Goal: Transaction & Acquisition: Purchase product/service

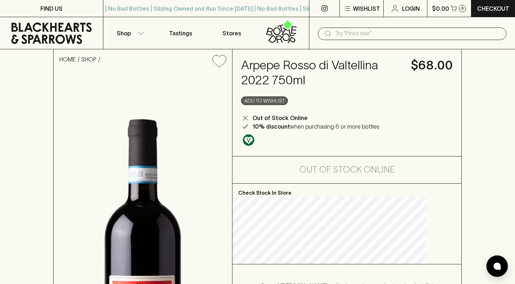
click at [288, 102] on button "Add to wishlist" at bounding box center [264, 101] width 47 height 9
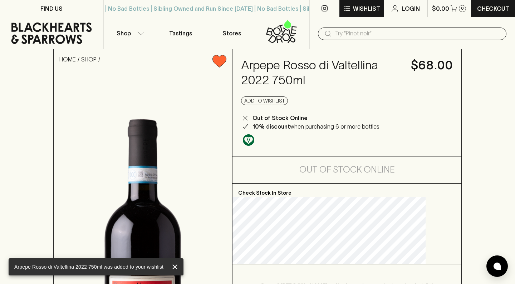
click at [363, 9] on p "Wishlist" at bounding box center [366, 8] width 27 height 9
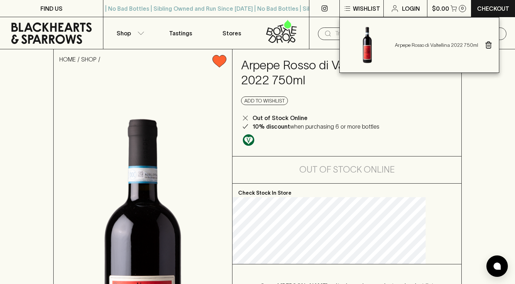
click at [466, 104] on div at bounding box center [257, 142] width 515 height 284
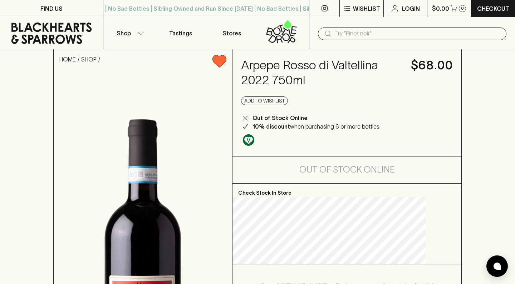
click at [137, 36] on button "Shop" at bounding box center [129, 33] width 52 height 32
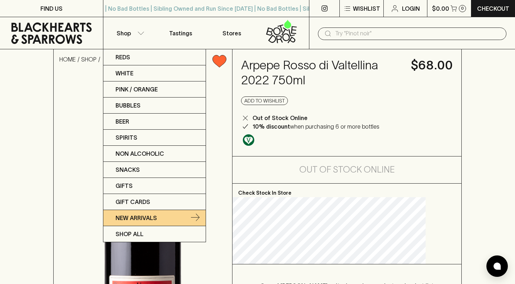
click at [127, 219] on p "New Arrivals" at bounding box center [136, 218] width 41 height 9
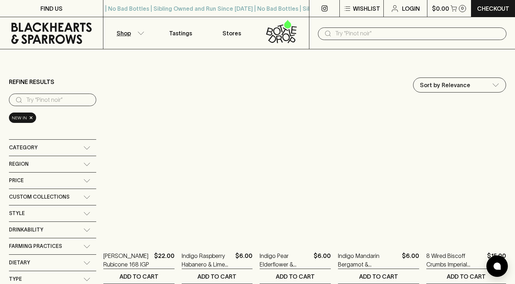
type input "189.5"
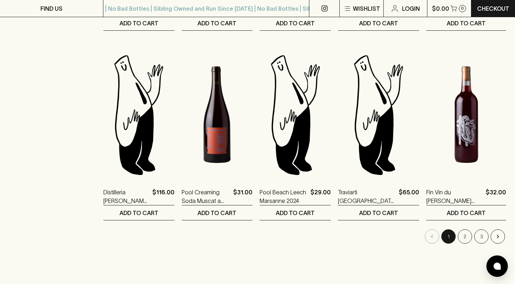
scroll to position [639, 0]
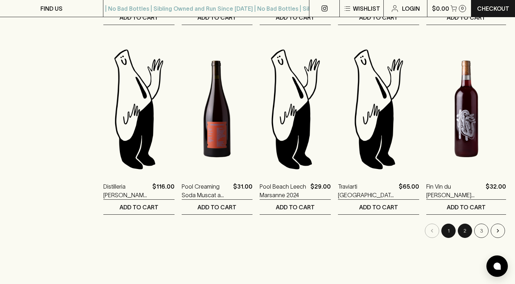
click at [470, 232] on button "2" at bounding box center [465, 231] width 14 height 14
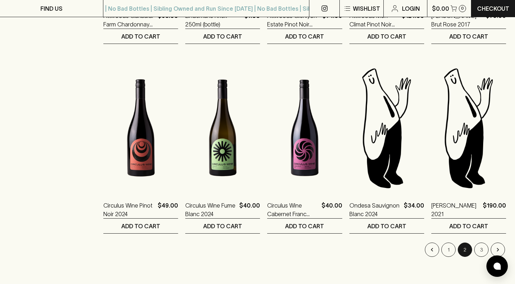
scroll to position [623, 0]
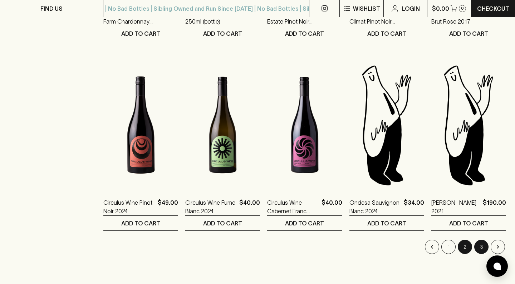
click at [481, 248] on button "3" at bounding box center [481, 247] width 14 height 14
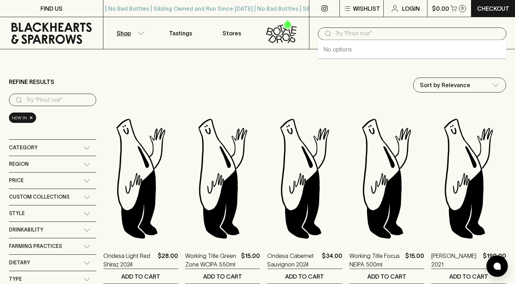
click at [375, 35] on input "text" at bounding box center [418, 33] width 166 height 11
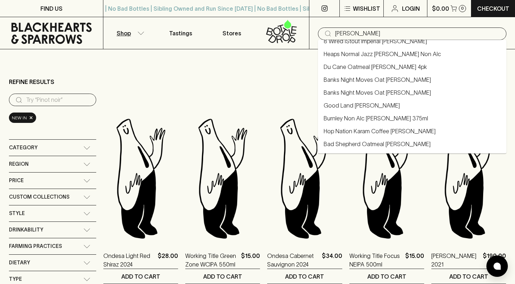
scroll to position [214, 0]
click at [355, 30] on input "[PERSON_NAME]" at bounding box center [418, 33] width 166 height 11
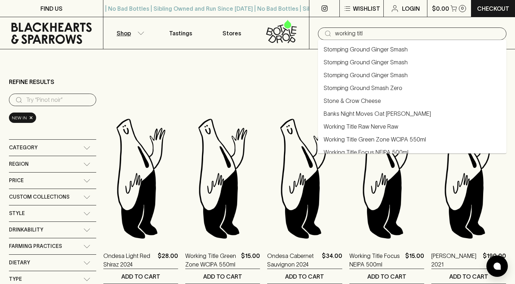
type input "working title"
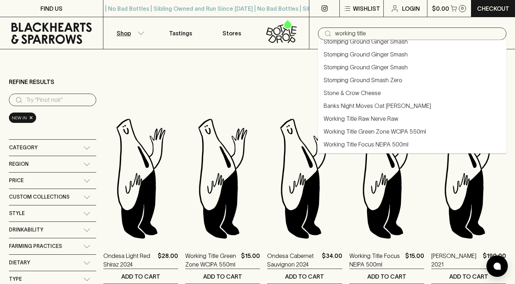
scroll to position [8, 0]
click at [373, 133] on link "Working Title Green Zone WCIPA 550ml" at bounding box center [375, 131] width 102 height 9
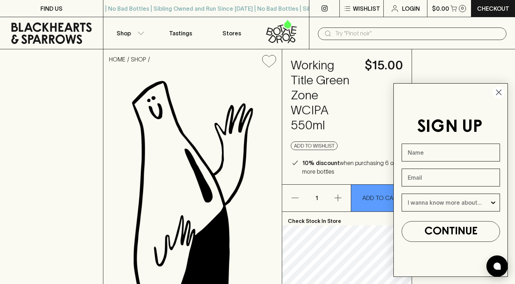
click at [500, 91] on circle "Close dialog" at bounding box center [499, 93] width 12 height 12
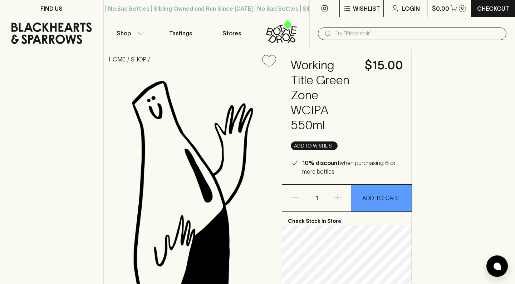
click at [313, 144] on button "Add to wishlist" at bounding box center [314, 146] width 47 height 9
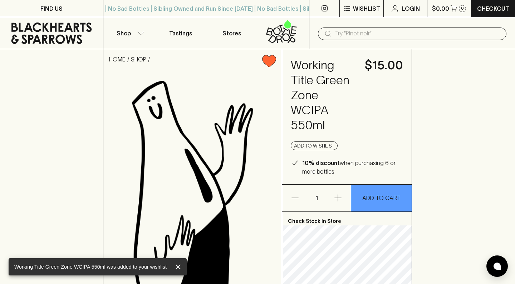
click at [350, 36] on input "text" at bounding box center [418, 33] width 166 height 11
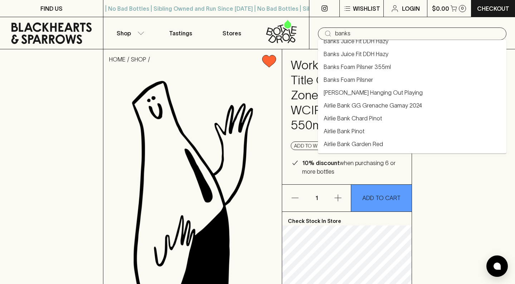
scroll to position [265, 0]
type input "Banks Juice Fit DDH Hazy"
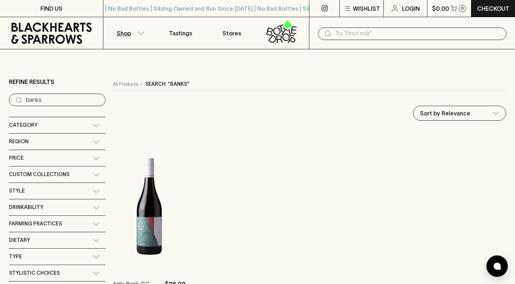
click at [49, 152] on div "Price" at bounding box center [57, 158] width 97 height 16
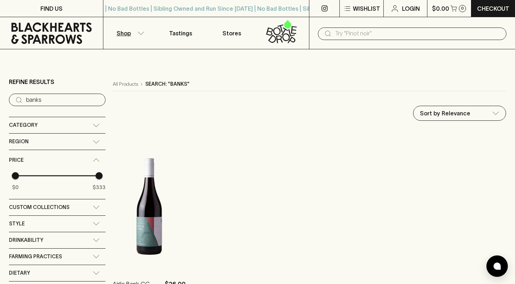
click at [346, 33] on input "text" at bounding box center [418, 33] width 166 height 11
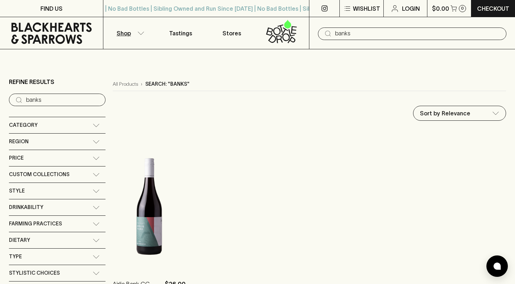
click at [361, 30] on input "banks" at bounding box center [418, 33] width 166 height 11
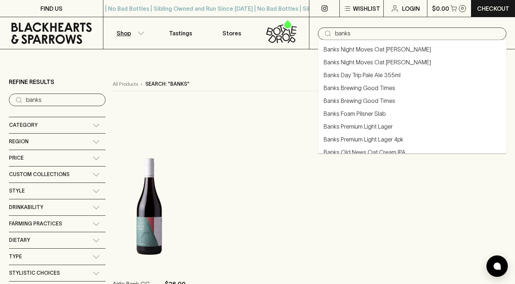
click at [361, 30] on input "banks" at bounding box center [418, 33] width 166 height 11
type input "mountain culture"
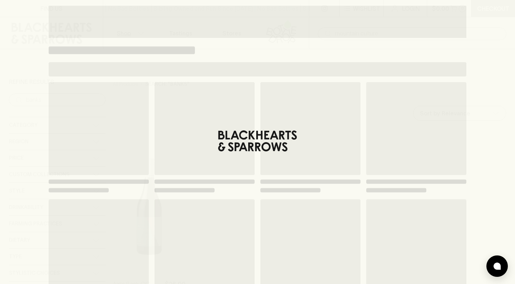
type input "mountain culture"
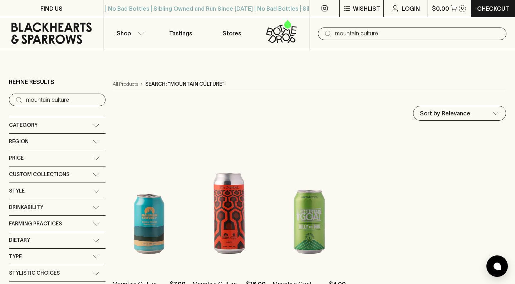
click at [378, 36] on input "mountain culture" at bounding box center [418, 33] width 166 height 11
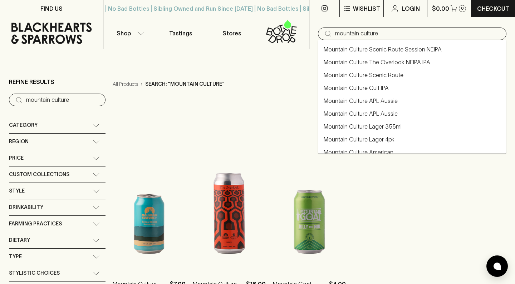
click at [378, 36] on input "mountain culture" at bounding box center [418, 33] width 166 height 11
type input "f"
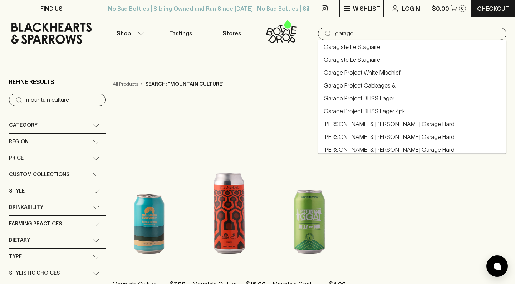
scroll to position [368, 0]
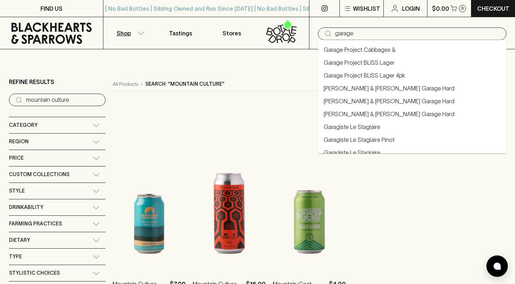
type input "garage"
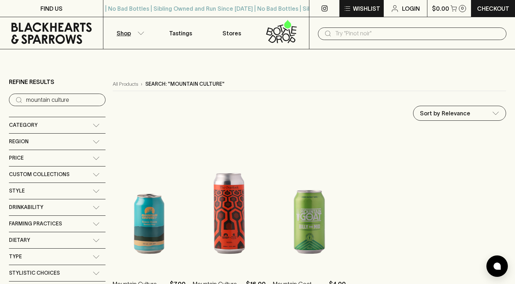
click at [365, 13] on button "Wishlist" at bounding box center [362, 8] width 44 height 17
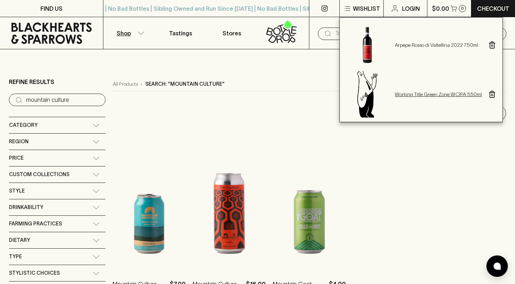
click at [405, 93] on p "Working Title Green Zone WCIPA 550ml" at bounding box center [438, 94] width 87 height 7
